Goal: Check status: Check status

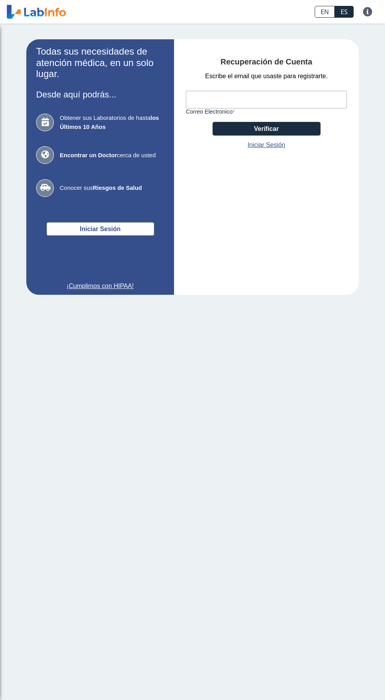
click at [300, 99] on input "Correo Electronico" at bounding box center [266, 100] width 161 height 18
type input "[EMAIL_ADDRESS][DOMAIN_NAME]"
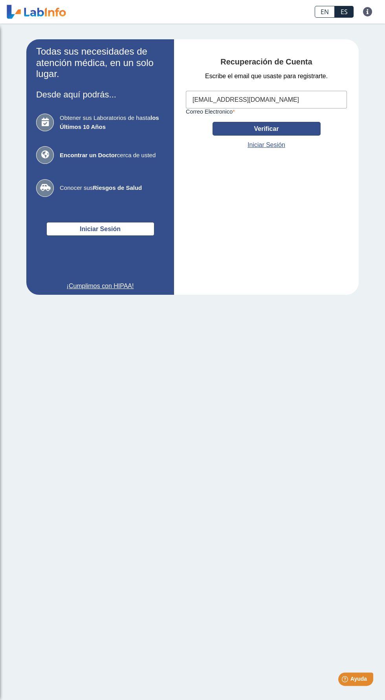
click at [313, 134] on button "Verificar" at bounding box center [267, 129] width 108 height 14
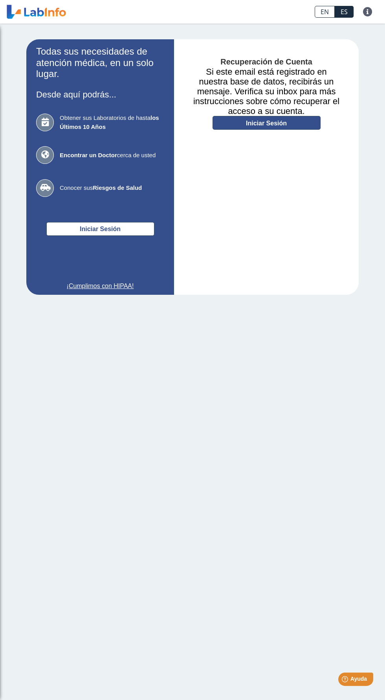
click at [296, 127] on link "Iniciar Sesión" at bounding box center [267, 123] width 108 height 14
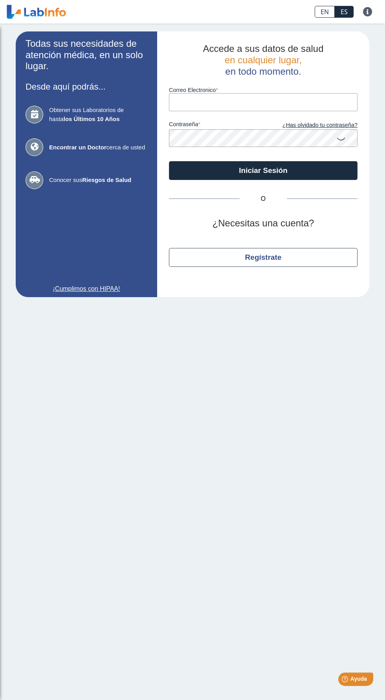
click at [277, 101] on input "Correo Electronico" at bounding box center [263, 102] width 189 height 18
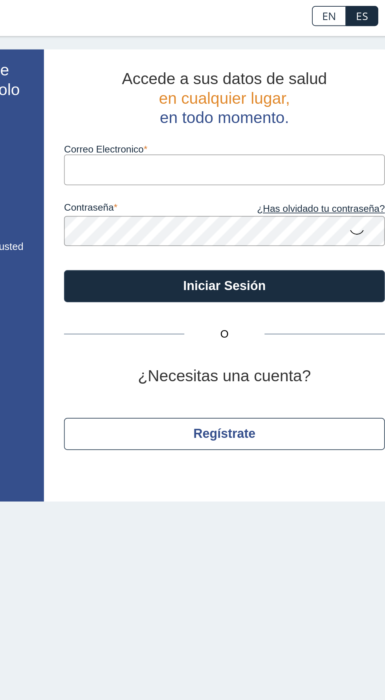
type input "[EMAIL_ADDRESS][DOMAIN_NAME]"
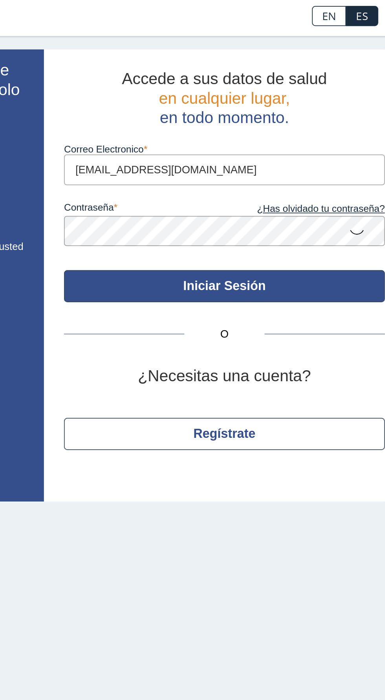
click at [292, 172] on button "Iniciar Sesión" at bounding box center [263, 170] width 189 height 19
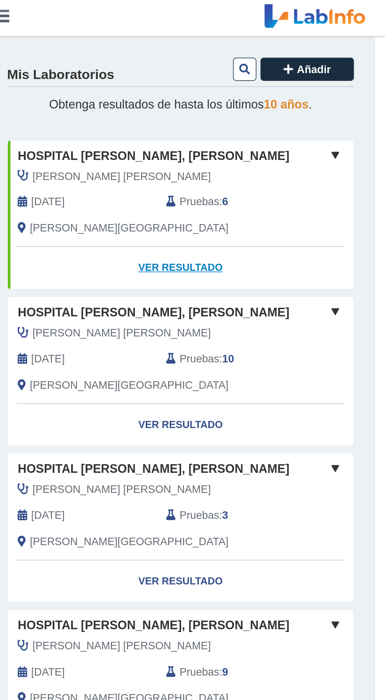
click at [104, 163] on link "Ver Resultado" at bounding box center [113, 159] width 203 height 25
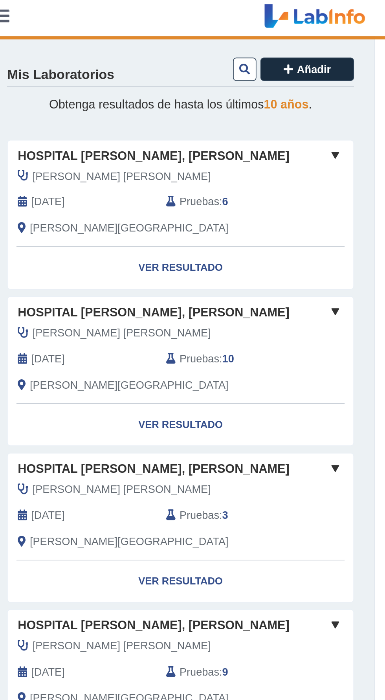
click at [209, 94] on span at bounding box center [204, 93] width 9 height 9
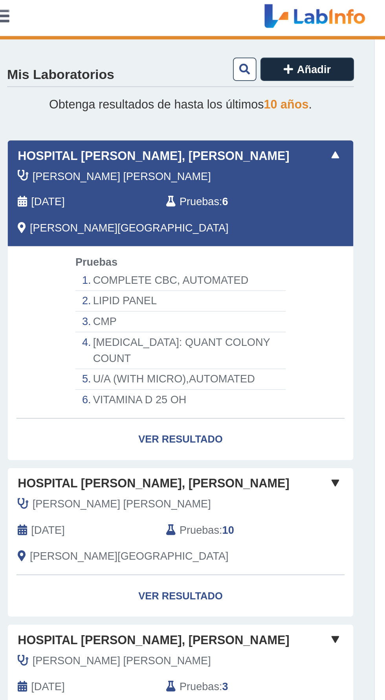
click at [121, 204] on li "[MEDICAL_DATA]: QUANT COLONY COUNT" at bounding box center [114, 209] width 124 height 22
click at [127, 262] on link "Ver Resultado" at bounding box center [113, 260] width 203 height 25
click at [134, 202] on li "[MEDICAL_DATA]: QUANT COLONY COUNT" at bounding box center [114, 209] width 124 height 22
click at [128, 263] on link "Ver Resultado" at bounding box center [113, 260] width 203 height 25
click at [125, 261] on link "Ver Resultado" at bounding box center [113, 260] width 203 height 25
